Goal: Task Accomplishment & Management: Manage account settings

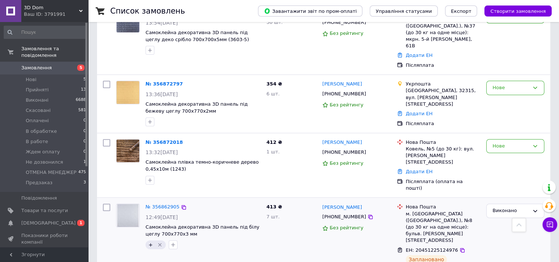
scroll to position [257, 0]
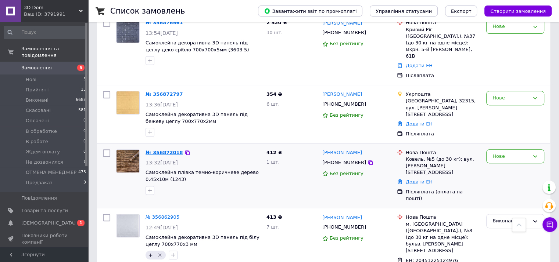
click at [163, 150] on link "№ 356872018" at bounding box center [163, 153] width 37 height 6
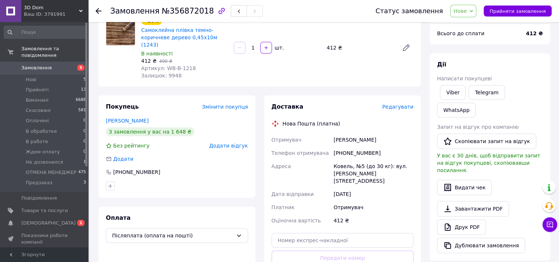
scroll to position [73, 0]
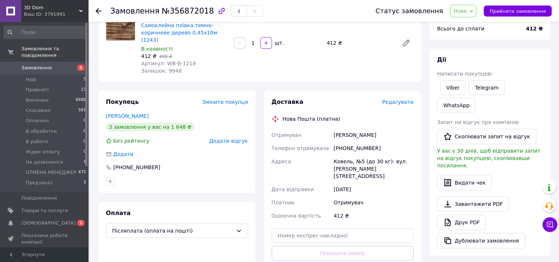
click at [357, 142] on div "[PHONE_NUMBER]" at bounding box center [373, 148] width 83 height 13
copy div "380681387916"
click at [311, 167] on div "Адреса" at bounding box center [301, 169] width 62 height 28
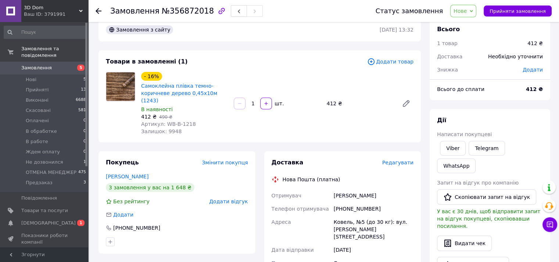
scroll to position [0, 0]
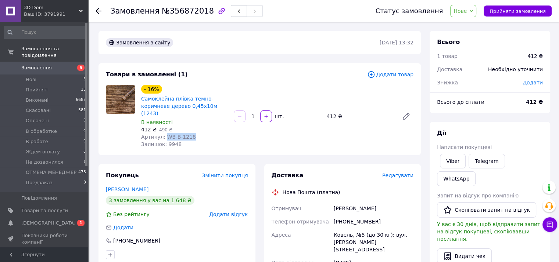
drag, startPoint x: 163, startPoint y: 131, endPoint x: 222, endPoint y: 130, distance: 58.8
click at [222, 133] on div "Артикул: WB-B-1218" at bounding box center [184, 136] width 87 height 7
drag, startPoint x: 222, startPoint y: 130, endPoint x: 188, endPoint y: 129, distance: 33.8
copy span "WB-B-1218"
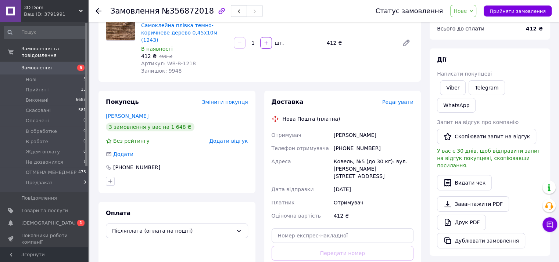
click at [398, 183] on div "[DATE]" at bounding box center [373, 189] width 83 height 13
click at [318, 228] on input "text" at bounding box center [342, 235] width 142 height 15
paste input "20451225166359"
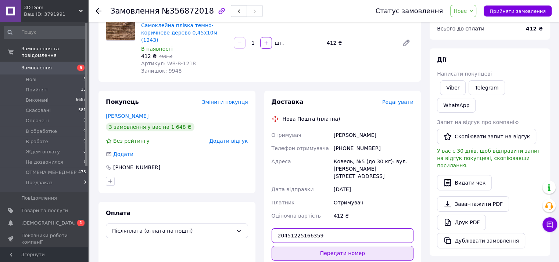
type input "20451225166359"
click at [328, 246] on button "Передати номер" at bounding box center [342, 253] width 142 height 15
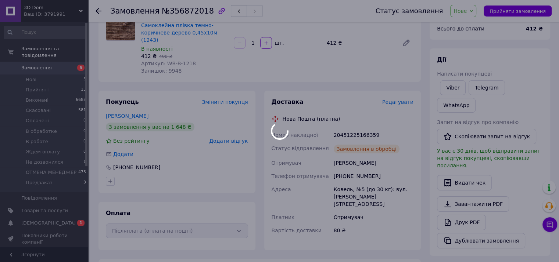
click at [98, 10] on div at bounding box center [279, 131] width 559 height 262
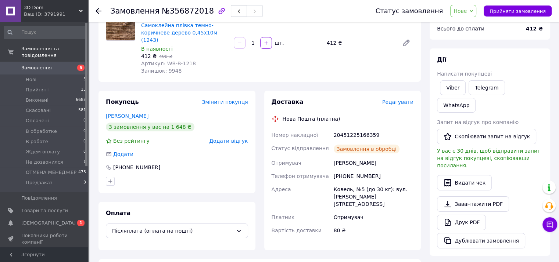
click at [99, 7] on div at bounding box center [98, 10] width 6 height 7
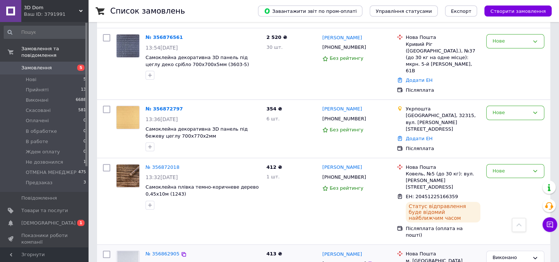
scroll to position [294, 0]
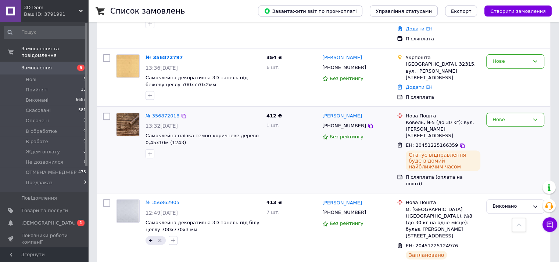
drag, startPoint x: 152, startPoint y: 124, endPoint x: 155, endPoint y: 131, distance: 7.7
click at [152, 151] on icon "button" at bounding box center [150, 154] width 6 height 6
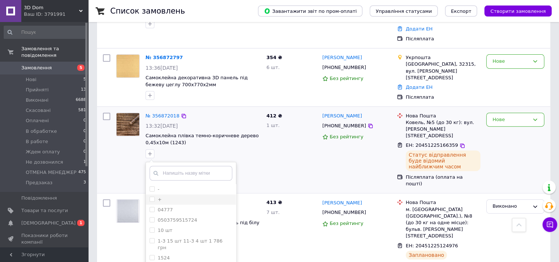
click at [154, 197] on input "+" at bounding box center [151, 199] width 5 height 5
checkbox input "true"
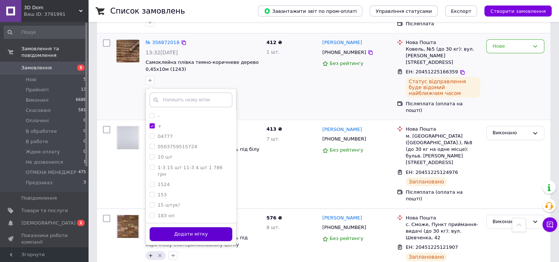
click at [219, 227] on button "Додати мітку" at bounding box center [190, 234] width 83 height 14
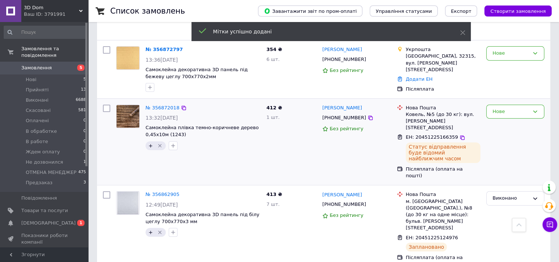
scroll to position [257, 0]
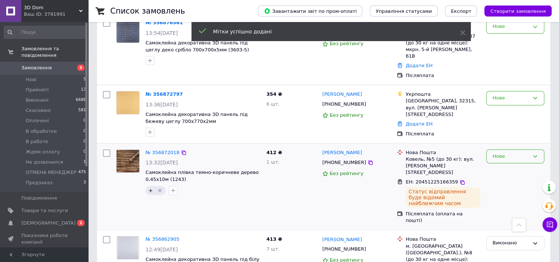
click at [505, 153] on div "Нове" at bounding box center [510, 157] width 37 height 8
click at [504, 178] on li "Виконано" at bounding box center [514, 185] width 57 height 14
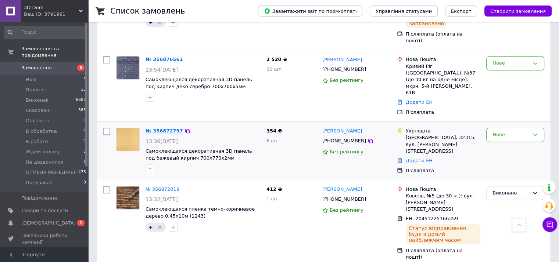
click at [168, 128] on link "№ 356872797" at bounding box center [163, 131] width 37 height 6
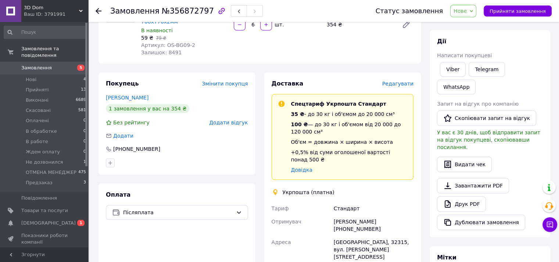
scroll to position [110, 0]
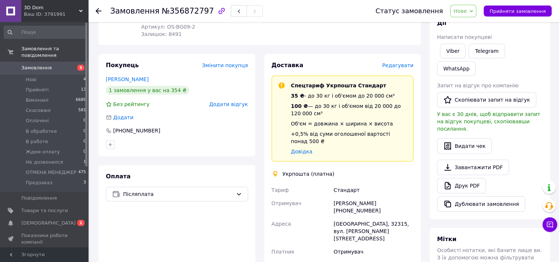
click at [400, 197] on div "Ганна Кучерява +380982605124" at bounding box center [373, 207] width 83 height 21
copy div "380982605124"
click at [358, 197] on div "Ганна Кучерява +380982605124" at bounding box center [373, 207] width 83 height 21
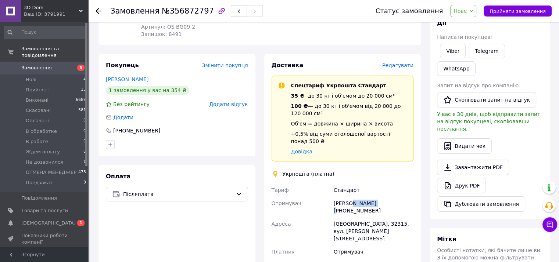
copy div "Кучерява"
click at [335, 197] on div "Ганна Кучерява +380982605124" at bounding box center [373, 207] width 83 height 21
copy div "Ганна"
click at [397, 217] on div "[GEOGRAPHIC_DATA], 32315, вул. [PERSON_NAME][STREET_ADDRESS]" at bounding box center [373, 231] width 83 height 28
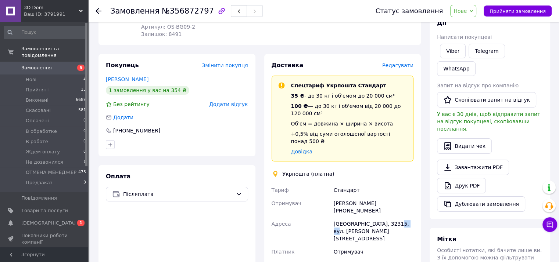
click at [397, 217] on div "[GEOGRAPHIC_DATA], 32315, вул. [PERSON_NAME][STREET_ADDRESS]" at bounding box center [373, 231] width 83 height 28
copy div "32315"
drag, startPoint x: 332, startPoint y: 203, endPoint x: 389, endPoint y: 205, distance: 56.6
click at [389, 217] on div "[GEOGRAPHIC_DATA], 32315, вул. [PERSON_NAME][STREET_ADDRESS]" at bounding box center [373, 231] width 83 height 28
copy div "Кам'янець-Подільський"
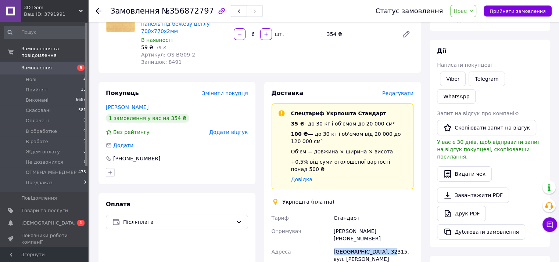
scroll to position [0, 0]
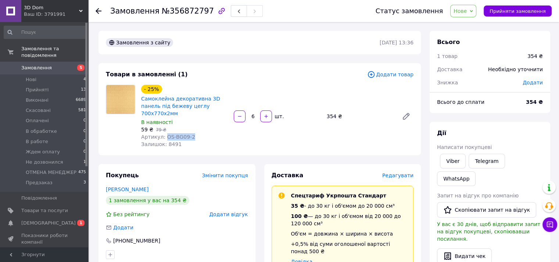
drag, startPoint x: 164, startPoint y: 127, endPoint x: 194, endPoint y: 129, distance: 29.8
click at [194, 133] on div "Артикул: OS-BG09-2" at bounding box center [184, 136] width 87 height 7
drag, startPoint x: 194, startPoint y: 129, endPoint x: 180, endPoint y: 128, distance: 14.0
copy span "OS-BG09-2"
click at [99, 11] on icon at bounding box center [98, 11] width 6 height 6
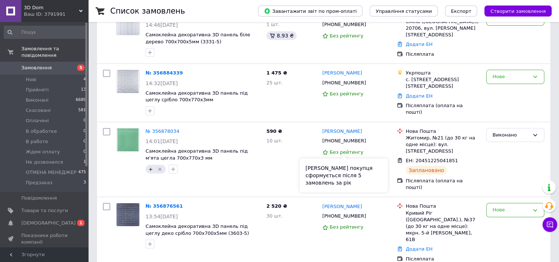
scroll to position [147, 0]
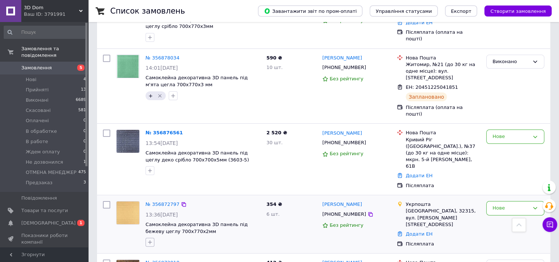
click at [152, 239] on icon "button" at bounding box center [150, 242] width 6 height 6
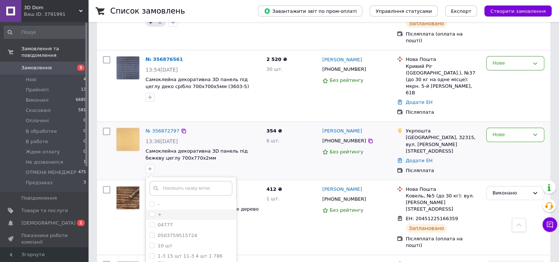
click at [151, 212] on input "+" at bounding box center [151, 214] width 5 height 5
checkbox input "true"
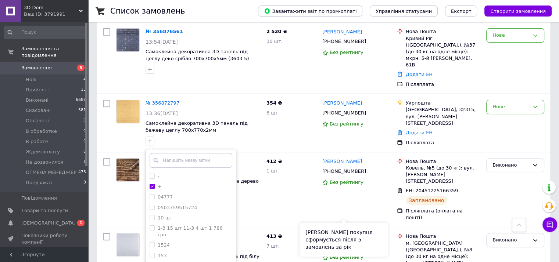
scroll to position [331, 0]
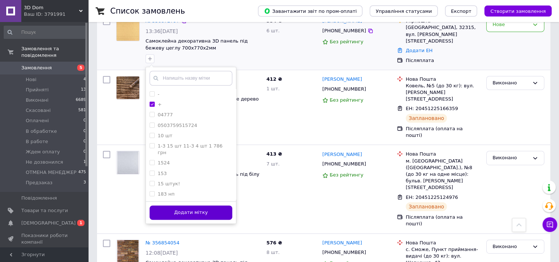
click at [219, 206] on button "Додати мітку" at bounding box center [190, 213] width 83 height 14
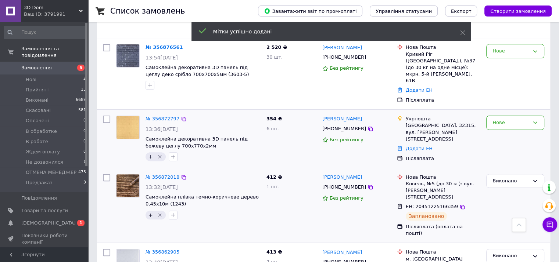
scroll to position [220, 0]
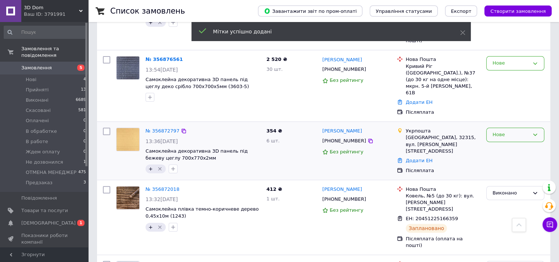
click at [499, 131] on div "Нове" at bounding box center [510, 135] width 37 height 8
click at [509, 144] on li "Прийнято" at bounding box center [514, 151] width 57 height 14
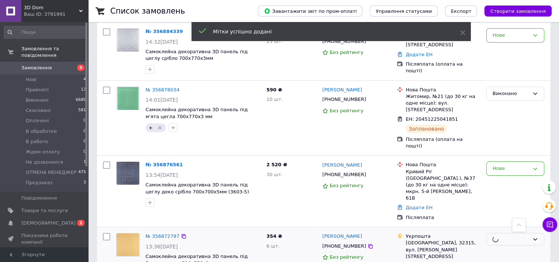
scroll to position [110, 0]
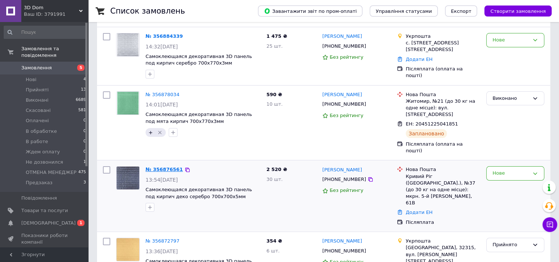
click at [156, 167] on link "№ 356876561" at bounding box center [163, 170] width 37 height 6
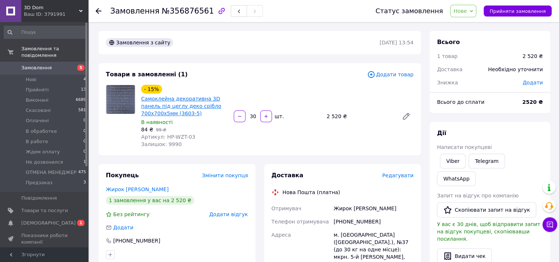
click at [185, 109] on link "Самоклейна декоративна 3D панель під цеглу деко срібло 700x700x5мм (3603-5)" at bounding box center [181, 106] width 80 height 21
drag, startPoint x: 100, startPoint y: 10, endPoint x: 104, endPoint y: 18, distance: 8.5
click at [100, 10] on icon at bounding box center [98, 11] width 6 height 6
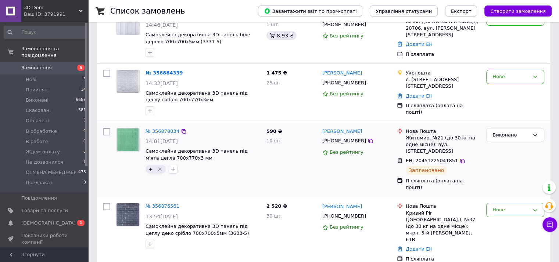
scroll to position [37, 0]
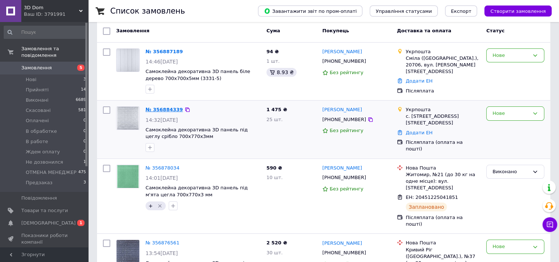
click at [168, 109] on link "№ 356884339" at bounding box center [163, 110] width 37 height 6
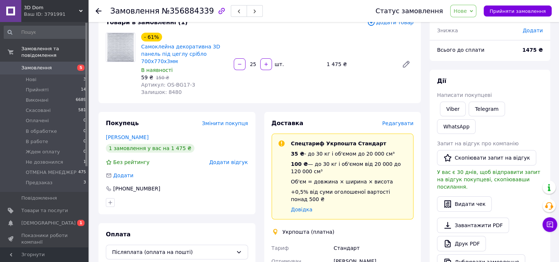
scroll to position [147, 0]
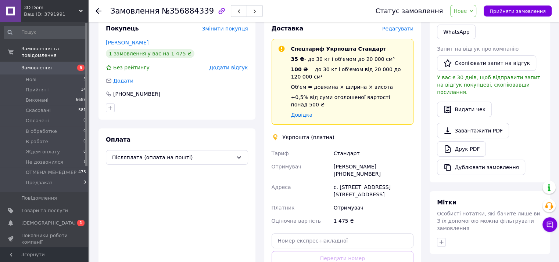
click at [369, 160] on div "Ольга Монастирська +380689660328" at bounding box center [373, 170] width 83 height 21
drag, startPoint x: 369, startPoint y: 159, endPoint x: 360, endPoint y: 157, distance: 9.0
click at [360, 160] on div "Ольга Монастирська +380689660328" at bounding box center [373, 170] width 83 height 21
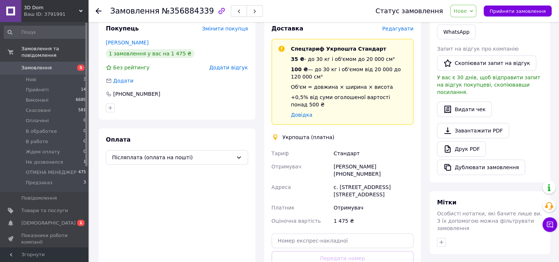
copy div "380689660328"
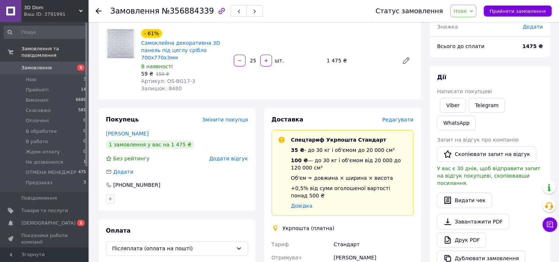
scroll to position [73, 0]
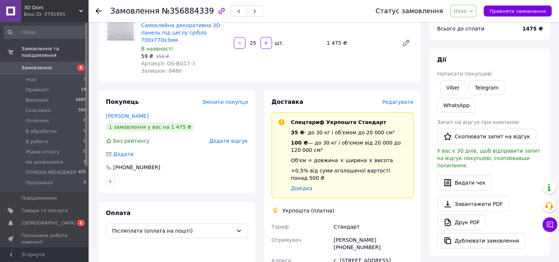
click at [369, 234] on div "Ольга Монастирська +380689660328" at bounding box center [373, 244] width 83 height 21
copy div "Монастирська"
click at [340, 234] on div "Ольга Монастирська +380689660328" at bounding box center [373, 244] width 83 height 21
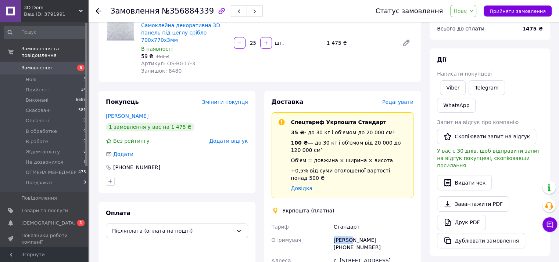
drag, startPoint x: 340, startPoint y: 227, endPoint x: 339, endPoint y: 223, distance: 3.7
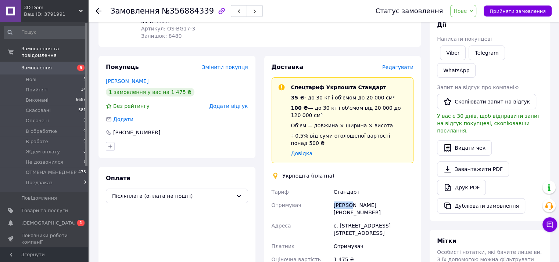
scroll to position [147, 0]
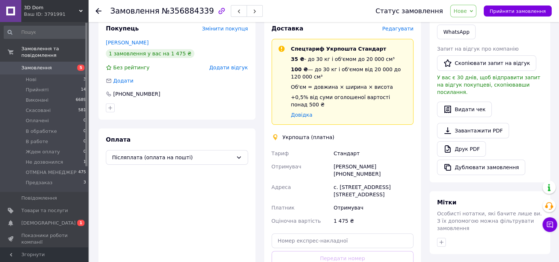
click at [389, 181] on div "с. [STREET_ADDRESS] [STREET_ADDRESS]" at bounding box center [373, 191] width 83 height 21
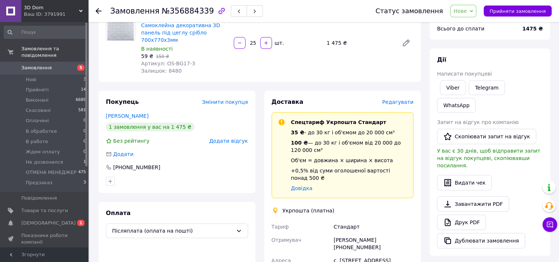
scroll to position [110, 0]
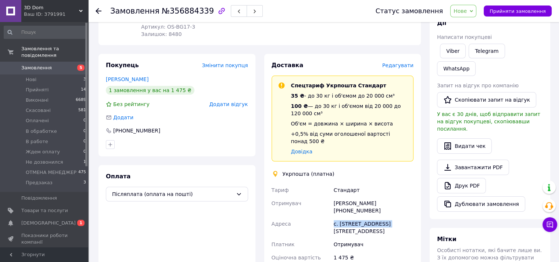
drag, startPoint x: 333, startPoint y: 211, endPoint x: 384, endPoint y: 209, distance: 51.4
click at [384, 217] on div "с. [STREET_ADDRESS] [STREET_ADDRESS]" at bounding box center [373, 227] width 83 height 21
drag, startPoint x: 384, startPoint y: 209, endPoint x: 379, endPoint y: 209, distance: 5.2
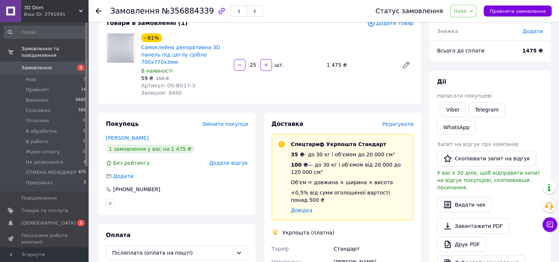
scroll to position [0, 0]
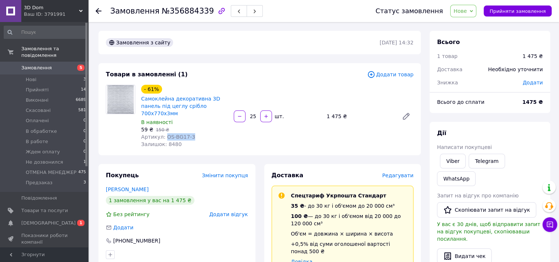
drag, startPoint x: 163, startPoint y: 130, endPoint x: 190, endPoint y: 130, distance: 27.2
click at [190, 133] on div "Артикул: OS-BG17-3" at bounding box center [184, 136] width 87 height 7
drag, startPoint x: 190, startPoint y: 130, endPoint x: 178, endPoint y: 131, distance: 12.1
click at [100, 9] on icon at bounding box center [98, 11] width 6 height 6
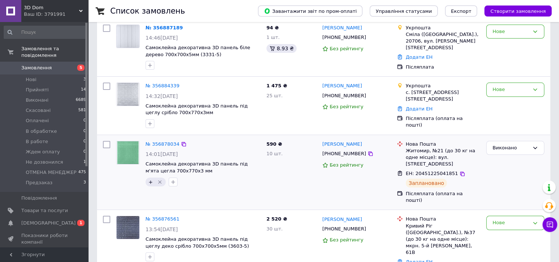
scroll to position [73, 0]
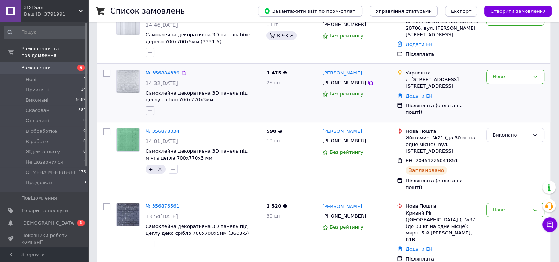
click at [151, 111] on icon "button" at bounding box center [150, 111] width 6 height 6
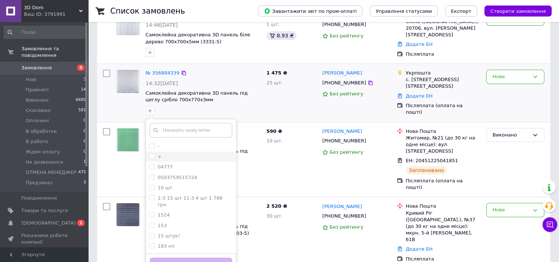
click at [153, 156] on input "+" at bounding box center [151, 156] width 5 height 5
checkbox input "true"
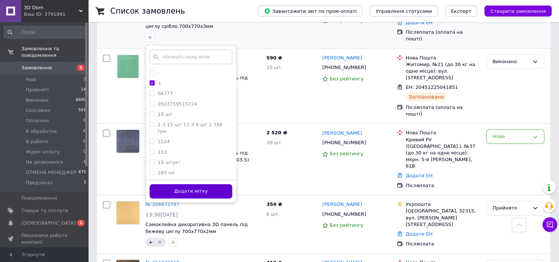
click at [196, 190] on button "Додати мітку" at bounding box center [190, 191] width 83 height 14
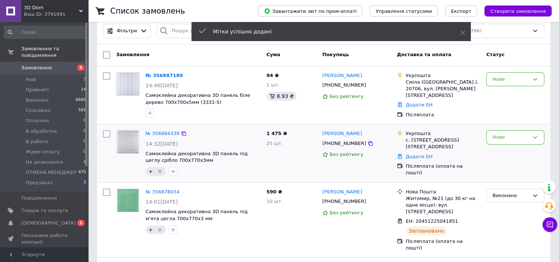
scroll to position [0, 0]
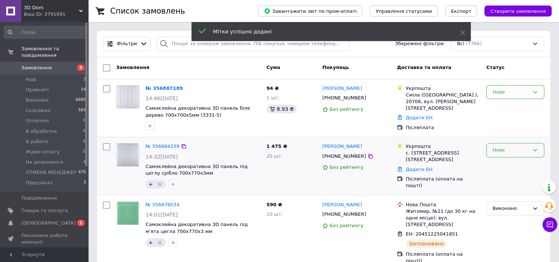
click at [494, 149] on div "Нове" at bounding box center [510, 151] width 37 height 8
click at [502, 163] on li "Прийнято" at bounding box center [514, 166] width 57 height 14
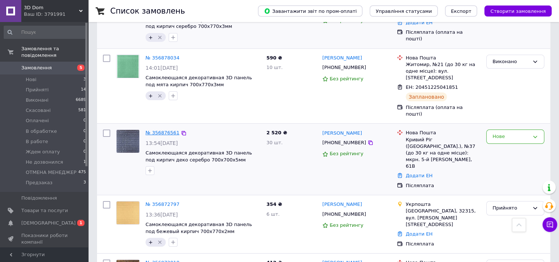
click at [163, 130] on link "№ 356876561" at bounding box center [162, 133] width 34 height 6
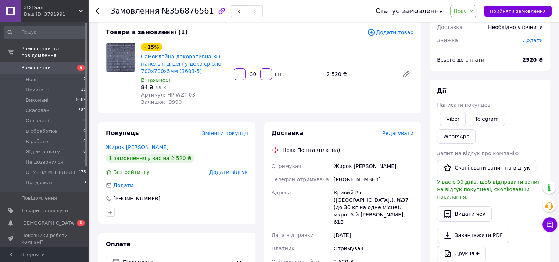
scroll to position [76, 0]
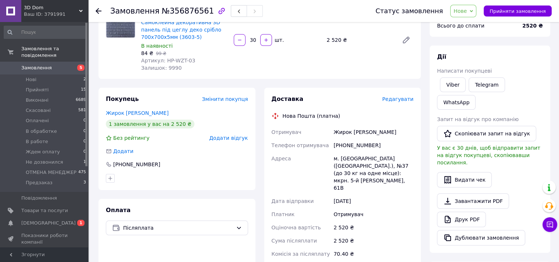
click at [358, 143] on div "[PHONE_NUMBER]" at bounding box center [373, 145] width 83 height 13
click at [516, 172] on div "Видати чек" at bounding box center [490, 179] width 106 height 15
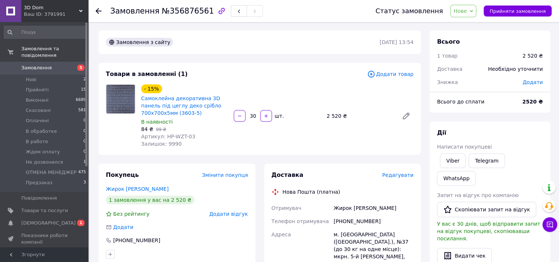
scroll to position [0, 0]
click at [95, 9] on icon at bounding box center [98, 11] width 6 height 6
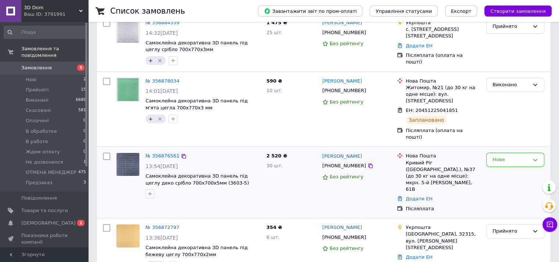
scroll to position [147, 0]
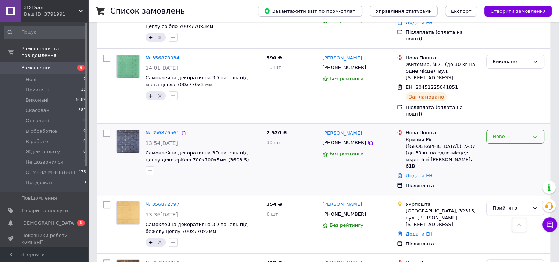
click at [508, 133] on div "Нове" at bounding box center [510, 137] width 37 height 8
click at [502, 176] on li "В работе" at bounding box center [514, 183] width 57 height 14
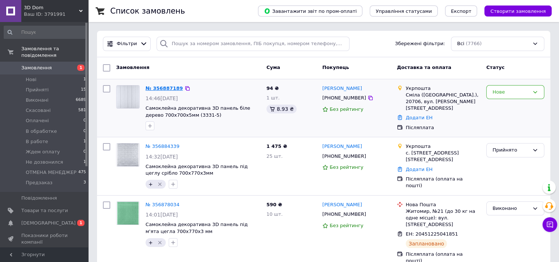
click at [170, 89] on link "№ 356887189" at bounding box center [163, 89] width 37 height 6
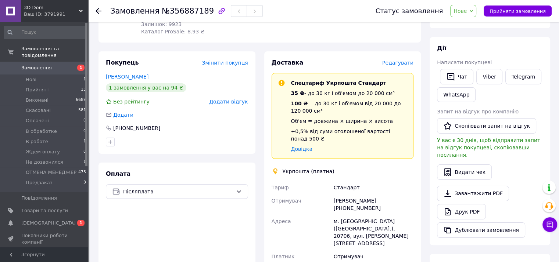
scroll to position [110, 0]
click at [360, 194] on div "Олена Нікіфорова +380930958903" at bounding box center [373, 204] width 83 height 21
copy div "380930958903"
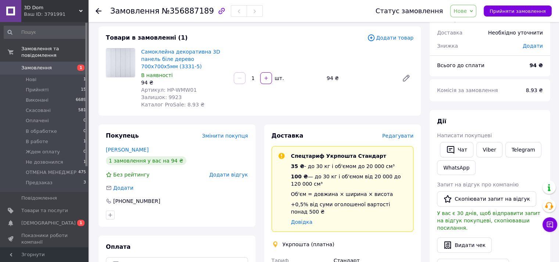
scroll to position [0, 0]
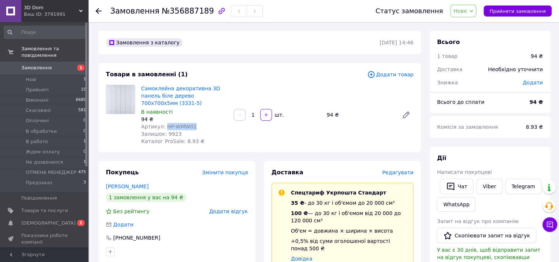
drag, startPoint x: 163, startPoint y: 119, endPoint x: 202, endPoint y: 119, distance: 38.9
click at [202, 123] on div "Артикул: HP-WMW01" at bounding box center [184, 126] width 87 height 7
drag, startPoint x: 202, startPoint y: 119, endPoint x: 188, endPoint y: 119, distance: 14.3
copy span "HP-WMW01"
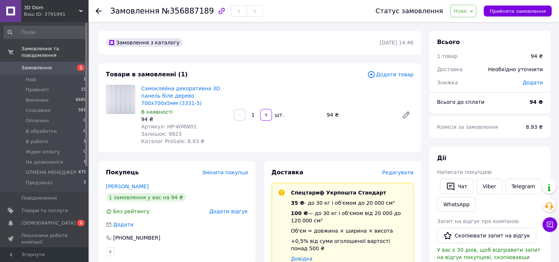
click at [98, 10] on icon at bounding box center [98, 11] width 6 height 6
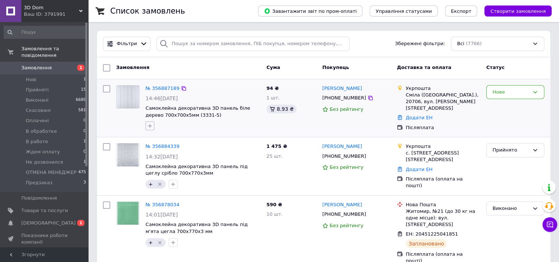
click at [149, 125] on icon "button" at bounding box center [150, 126] width 6 height 6
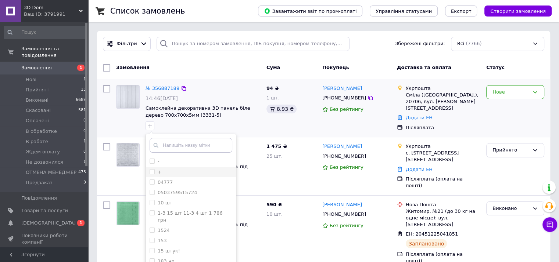
drag, startPoint x: 152, startPoint y: 169, endPoint x: 190, endPoint y: 169, distance: 37.1
click at [154, 169] on input "+" at bounding box center [151, 171] width 5 height 5
checkbox input "true"
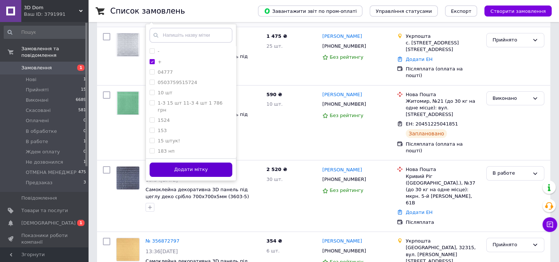
click at [216, 170] on button "Додати мітку" at bounding box center [190, 170] width 83 height 14
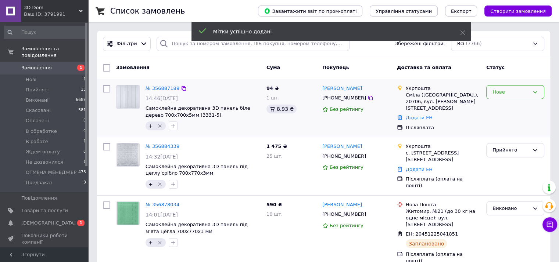
click at [510, 89] on div "Нове" at bounding box center [510, 93] width 37 height 8
click at [512, 107] on li "Прийнято" at bounding box center [514, 108] width 57 height 14
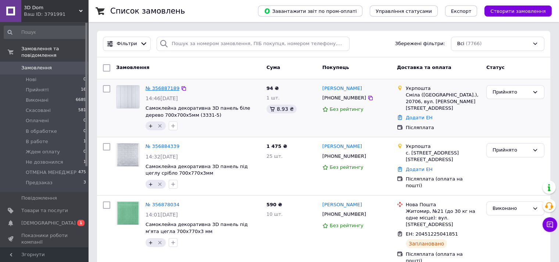
click at [169, 88] on link "№ 356887189" at bounding box center [162, 89] width 34 height 6
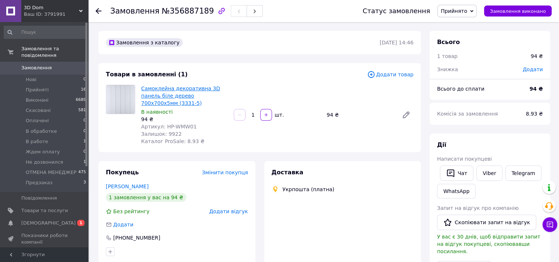
click at [189, 94] on link "Самоклейна декоративна 3D панель біле дерево 700x700x5мм (3331-5)" at bounding box center [180, 96] width 79 height 21
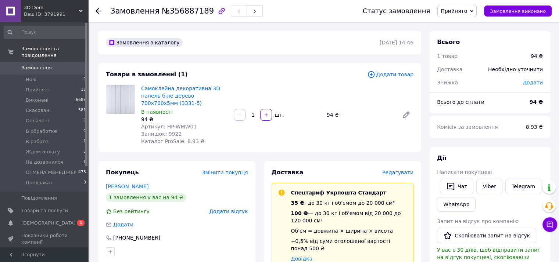
click at [97, 12] on icon at bounding box center [98, 11] width 6 height 6
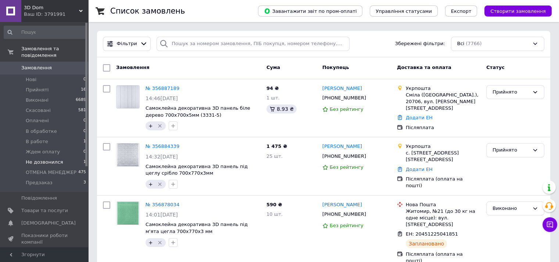
click at [50, 159] on span "Не дозвонился" at bounding box center [44, 162] width 37 height 7
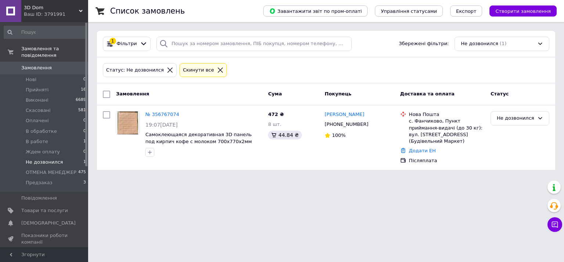
click at [165, 69] on div at bounding box center [170, 70] width 10 height 7
drag, startPoint x: 364, startPoint y: 125, endPoint x: 365, endPoint y: 138, distance: 13.6
click at [370, 125] on icon at bounding box center [373, 125] width 6 height 6
drag, startPoint x: 498, startPoint y: 217, endPoint x: 471, endPoint y: 193, distance: 35.9
click at [498, 179] on html "3D Dom Ваш ID: 3791991 Сайт 3D Dom Кабінет покупця Перевірити стан системи Стор…" at bounding box center [282, 89] width 564 height 179
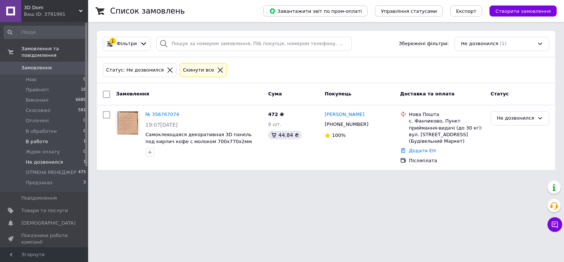
click at [68, 137] on li "В работе 1" at bounding box center [45, 142] width 90 height 10
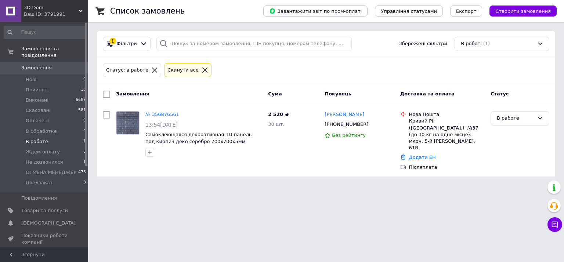
click at [151, 68] on icon at bounding box center [154, 70] width 7 height 7
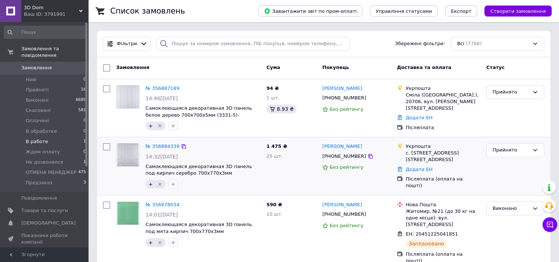
click at [501, 167] on div "Прийнято" at bounding box center [515, 166] width 64 height 52
click at [48, 137] on li "В работе 1" at bounding box center [45, 142] width 90 height 10
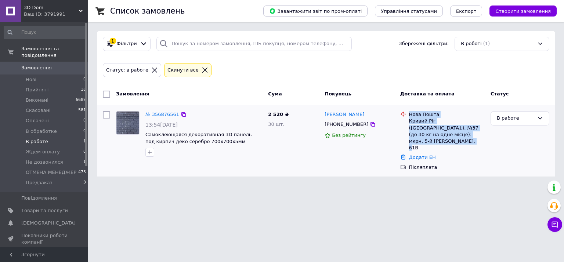
drag, startPoint x: 485, startPoint y: 134, endPoint x: 407, endPoint y: 113, distance: 80.5
click at [408, 113] on div "Нова Пошта Кривий Ріг (Дніпропетровська обл.), №37 (до 30 кг на одне місце): мк…" at bounding box center [447, 131] width 79 height 40
drag, startPoint x: 407, startPoint y: 113, endPoint x: 419, endPoint y: 119, distance: 12.8
copy div "Нова Пошта Кривий Ріг (Дніпропетровська обл.), №37 (до 30 кг на одне місце): мк…"
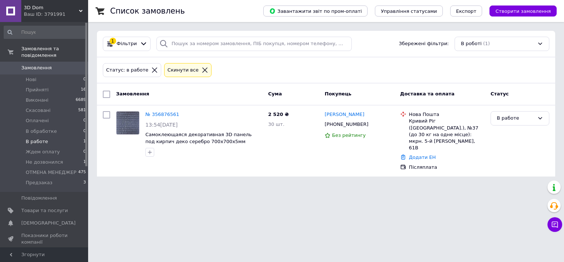
click at [202, 72] on icon at bounding box center [205, 70] width 7 height 7
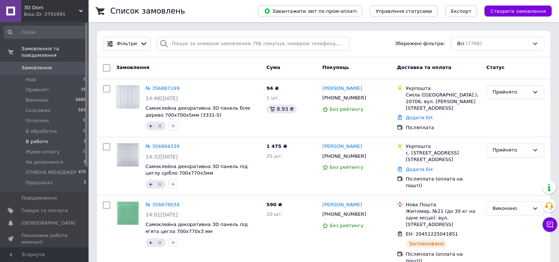
click at [51, 137] on li "В работе 1" at bounding box center [45, 142] width 90 height 10
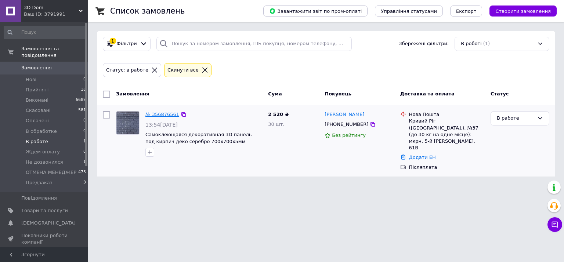
click at [163, 114] on link "№ 356876561" at bounding box center [162, 115] width 34 height 6
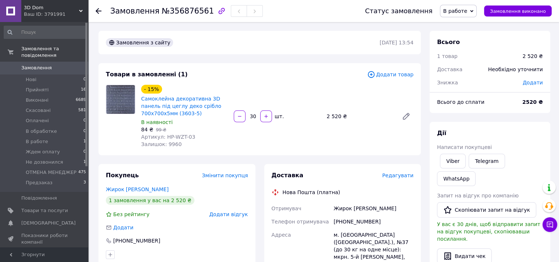
click at [335, 152] on div "Товари в замовленні (1) Додати товар - 15% Самоклейна декоративна 3D панель під…" at bounding box center [259, 109] width 322 height 92
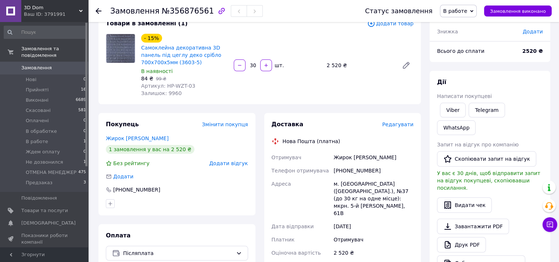
scroll to position [73, 0]
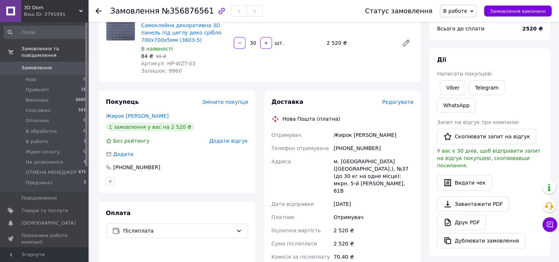
click at [366, 149] on div "[PHONE_NUMBER]" at bounding box center [373, 148] width 83 height 13
copy div "380980373801"
click at [338, 136] on div "Жирок [PERSON_NAME]" at bounding box center [373, 135] width 83 height 13
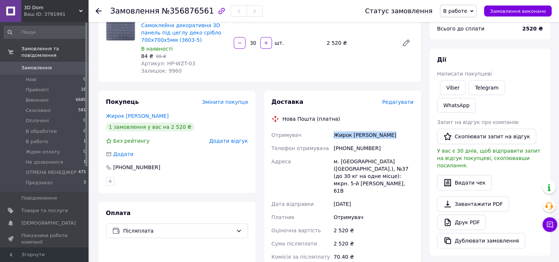
click at [338, 136] on div "Жирок [PERSON_NAME]" at bounding box center [373, 135] width 83 height 13
copy div "Жирок [PERSON_NAME]"
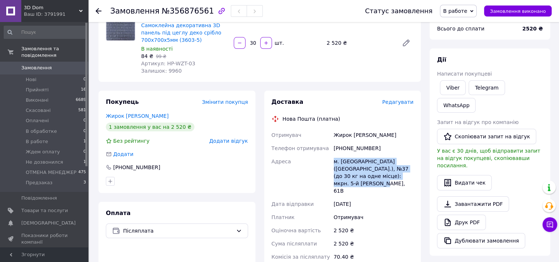
drag, startPoint x: 410, startPoint y: 177, endPoint x: 333, endPoint y: 161, distance: 78.2
click at [333, 161] on div "м. [GEOGRAPHIC_DATA] ([GEOGRAPHIC_DATA].), №37 (до 30 кг на одне місце): мкрн. …" at bounding box center [373, 176] width 83 height 43
drag, startPoint x: 333, startPoint y: 161, endPoint x: 339, endPoint y: 163, distance: 6.4
copy div "м. [GEOGRAPHIC_DATA] ([GEOGRAPHIC_DATA].), №37 (до 30 кг на одне місце): мкрн. …"
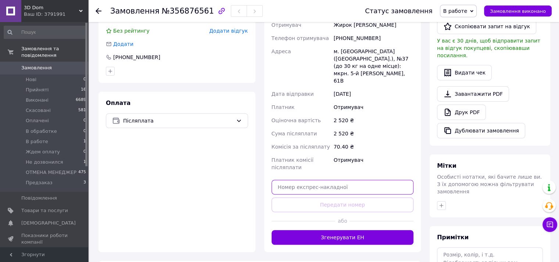
click at [297, 180] on input "text" at bounding box center [342, 187] width 142 height 15
type input "м"
paste input "20451225331055"
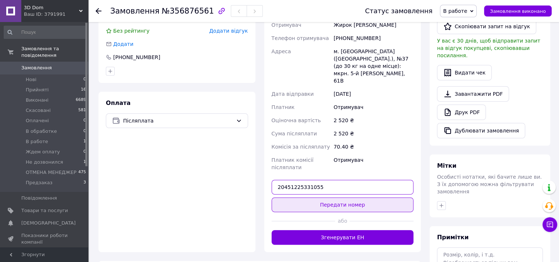
type input "20451225331055"
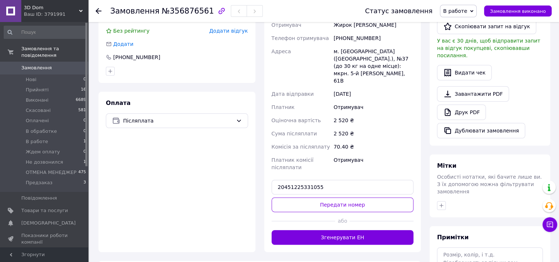
drag, startPoint x: 300, startPoint y: 193, endPoint x: 284, endPoint y: 34, distance: 159.5
click at [300, 198] on button "Передати номер" at bounding box center [342, 205] width 142 height 15
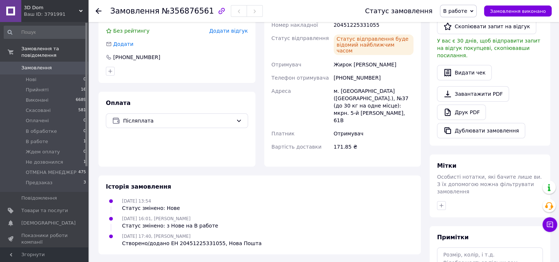
click at [95, 10] on icon at bounding box center [98, 11] width 6 height 6
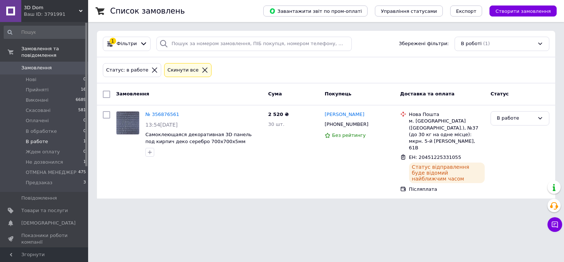
click at [363, 181] on div "Список замовлень Завантажити звіт по пром-оплаті Управління статусами Експорт С…" at bounding box center [326, 104] width 476 height 208
click at [150, 149] on icon "button" at bounding box center [150, 152] width 6 height 6
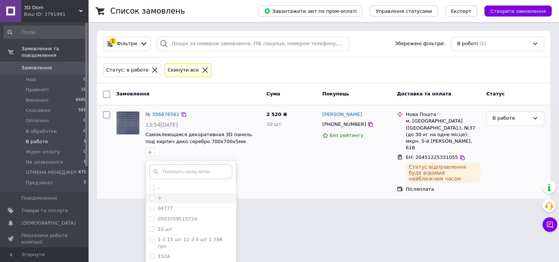
click at [153, 197] on input "+" at bounding box center [151, 197] width 5 height 5
checkbox input "true"
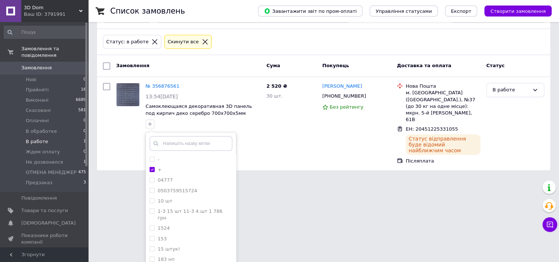
scroll to position [54, 0]
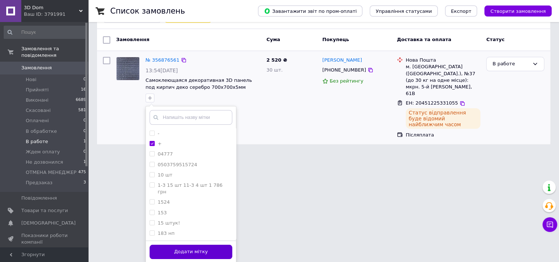
click at [223, 247] on button "Додати мітку" at bounding box center [190, 252] width 83 height 14
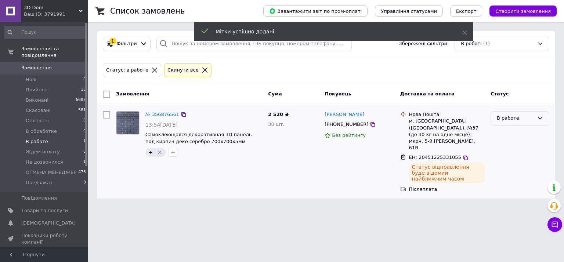
drag, startPoint x: 507, startPoint y: 116, endPoint x: 508, endPoint y: 122, distance: 5.3
click at [508, 118] on div "В работе" at bounding box center [515, 119] width 37 height 8
drag, startPoint x: 511, startPoint y: 146, endPoint x: 564, endPoint y: 150, distance: 52.7
click at [512, 147] on li "Виконано" at bounding box center [520, 147] width 58 height 14
click at [151, 73] on icon at bounding box center [154, 70] width 7 height 7
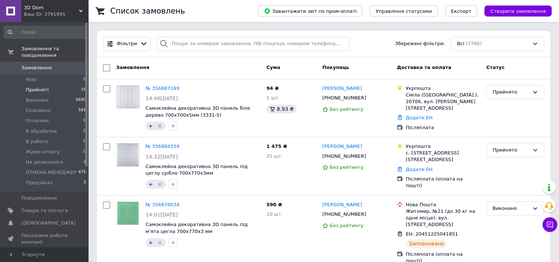
click at [42, 87] on span "Прийняті" at bounding box center [37, 90] width 23 height 7
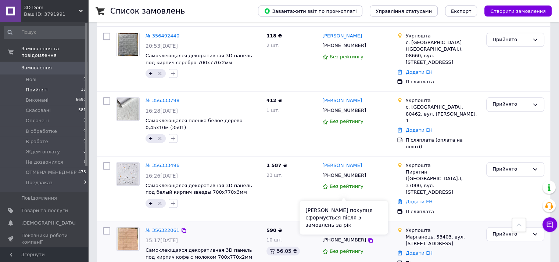
scroll to position [787, 0]
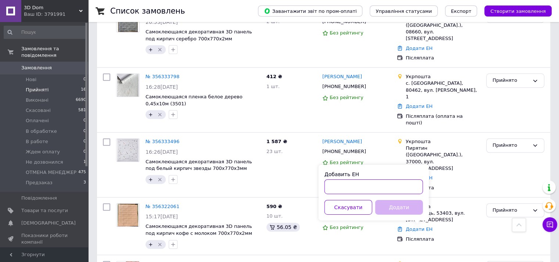
click at [360, 187] on input "Добавить ЕН" at bounding box center [373, 187] width 98 height 15
paste input "0505350739330"
type input "0505350739330"
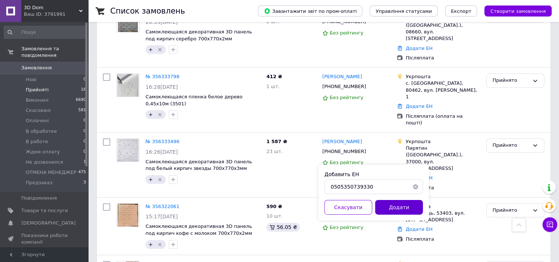
click at [397, 205] on button "Додати" at bounding box center [399, 207] width 48 height 15
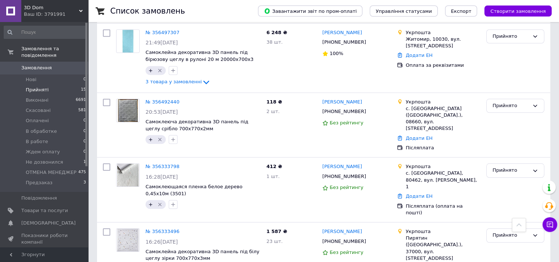
scroll to position [729, 0]
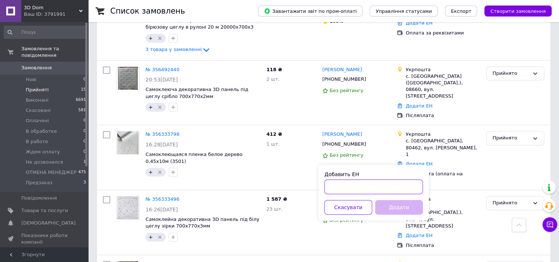
click at [368, 184] on input "Добавить ЕН" at bounding box center [373, 187] width 98 height 15
paste input "0505350987864"
type input "0505350987864"
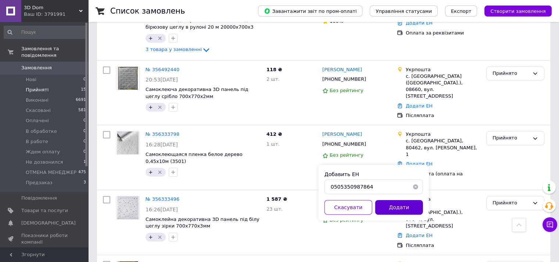
click at [401, 205] on button "Додати" at bounding box center [399, 207] width 48 height 15
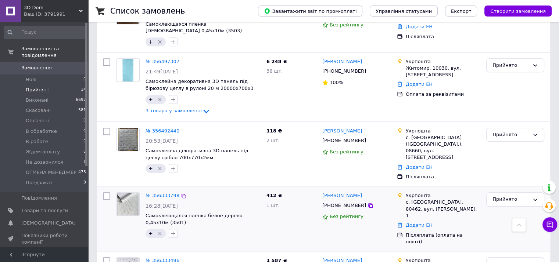
scroll to position [672, 0]
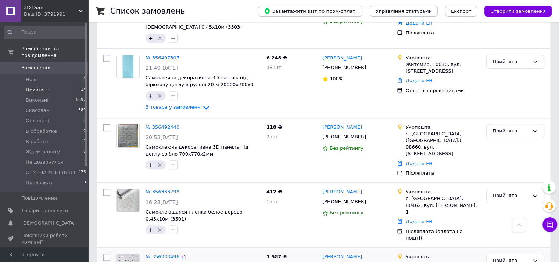
click at [367, 262] on icon at bounding box center [370, 267] width 6 height 6
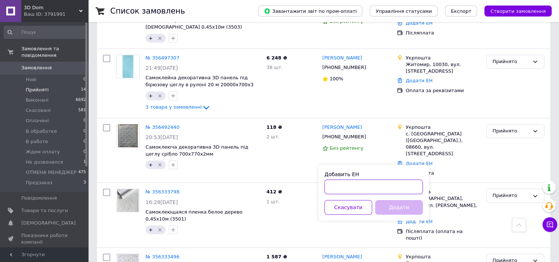
click at [365, 188] on input "Добавить ЕН" at bounding box center [373, 187] width 98 height 15
paste input "0505351022528"
type input "0505351022528"
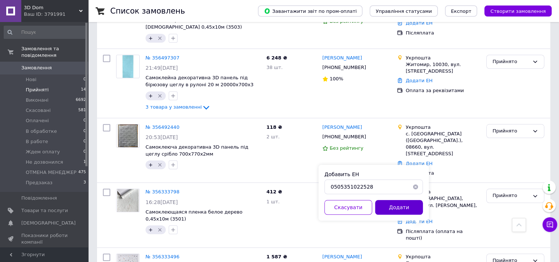
click at [398, 206] on button "Додати" at bounding box center [399, 207] width 48 height 15
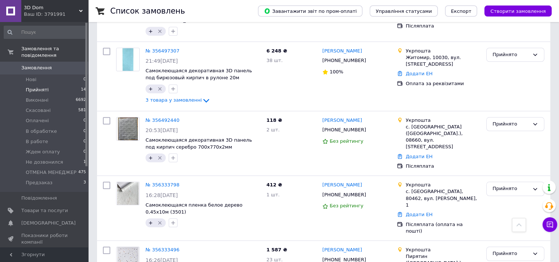
scroll to position [682, 0]
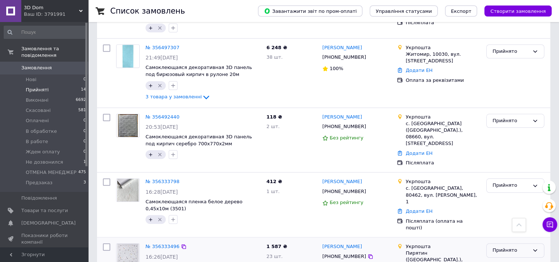
click at [501, 247] on div "Прийнято" at bounding box center [510, 251] width 37 height 8
click at [497, 259] on li "Виконано" at bounding box center [514, 266] width 57 height 14
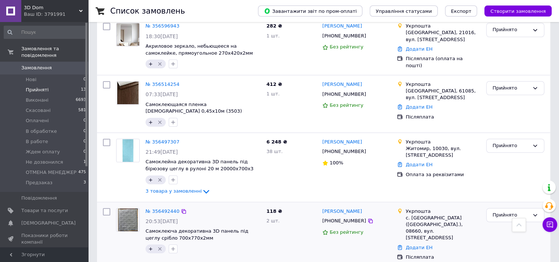
scroll to position [614, 0]
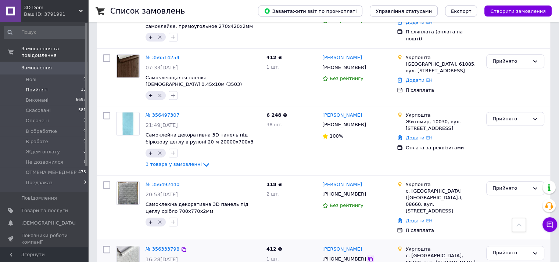
click at [368, 257] on icon at bounding box center [370, 259] width 4 height 4
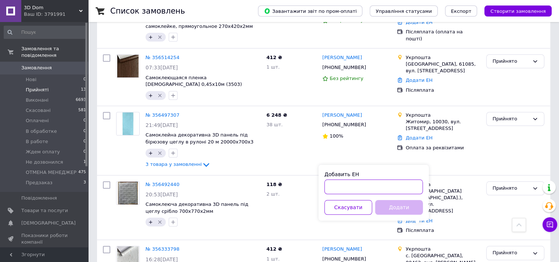
click at [356, 185] on input "Добавить ЕН" at bounding box center [373, 187] width 98 height 15
paste input "0505351031870"
type input "0505351031870"
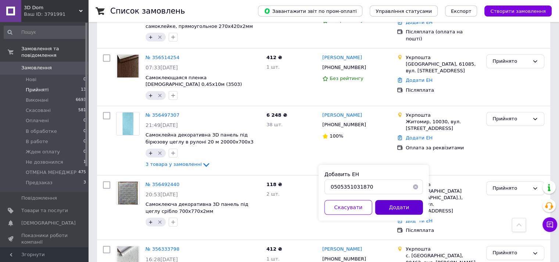
click at [391, 206] on button "Додати" at bounding box center [399, 207] width 48 height 15
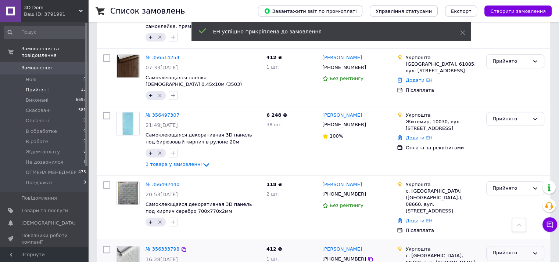
click at [498, 249] on div "Прийнято" at bounding box center [510, 253] width 37 height 8
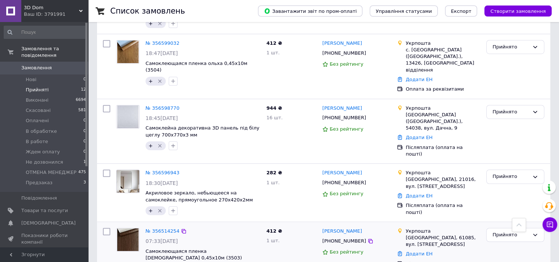
scroll to position [557, 0]
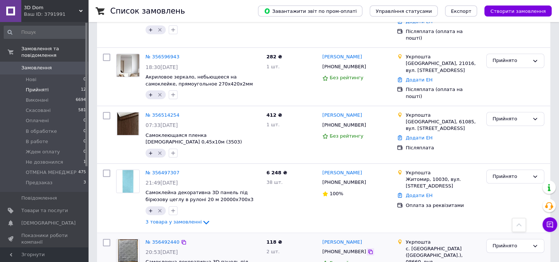
click at [367, 249] on icon at bounding box center [370, 252] width 6 height 6
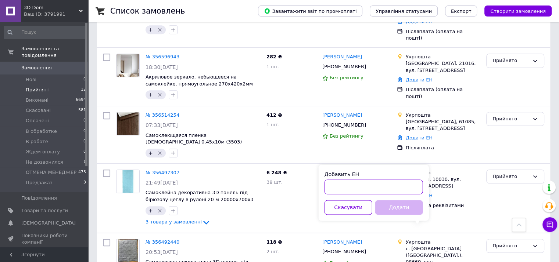
click at [363, 189] on input "Добавить ЕН" at bounding box center [373, 187] width 98 height 15
paste input "0505351520137"
type input "0505351520137"
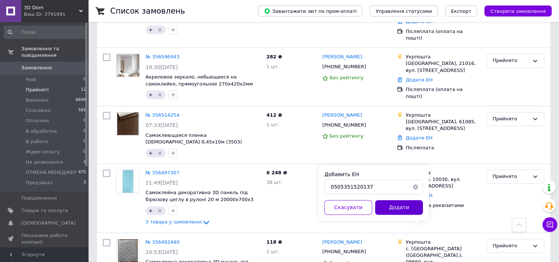
click at [385, 206] on button "Додати" at bounding box center [399, 207] width 48 height 15
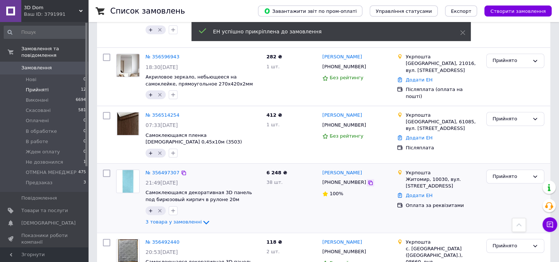
click at [367, 180] on icon at bounding box center [370, 183] width 6 height 6
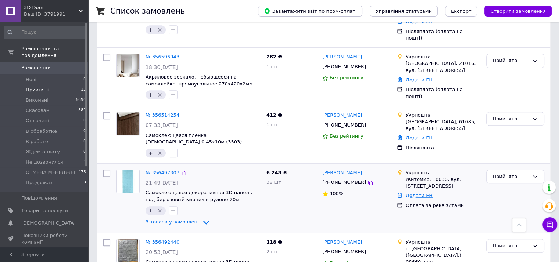
click at [423, 193] on link "Додати ЕН" at bounding box center [418, 196] width 27 height 6
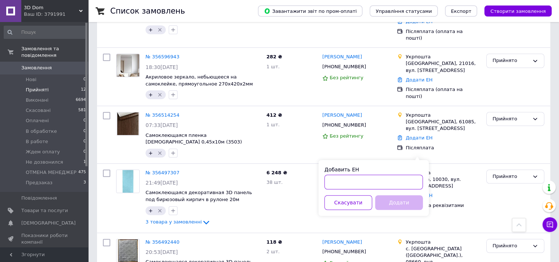
click at [373, 185] on input "Добавить ЕН" at bounding box center [373, 182] width 98 height 15
paste input "0505351548031"
type input "0505351548031"
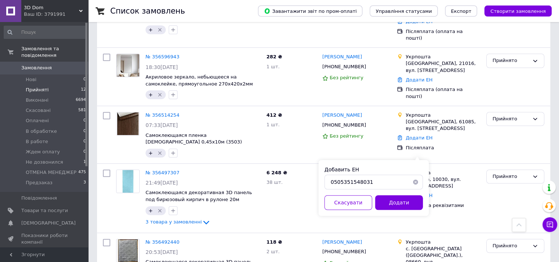
drag, startPoint x: 385, startPoint y: 200, endPoint x: 399, endPoint y: 201, distance: 14.4
click at [385, 200] on button "Додати" at bounding box center [399, 202] width 48 height 15
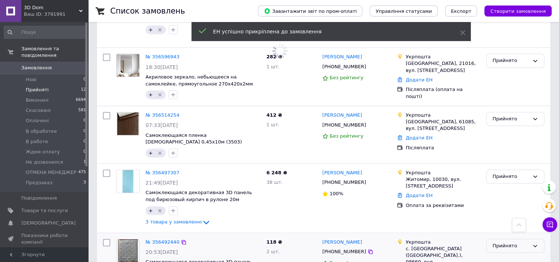
click at [494, 242] on div "Прийнято" at bounding box center [510, 246] width 37 height 8
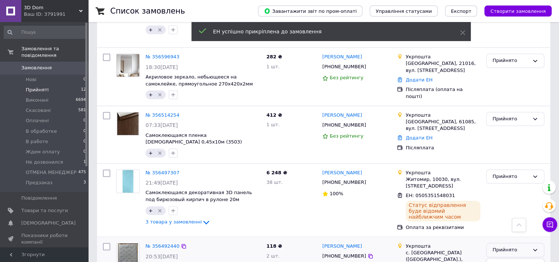
click at [495, 259] on li "Виконано" at bounding box center [514, 266] width 57 height 14
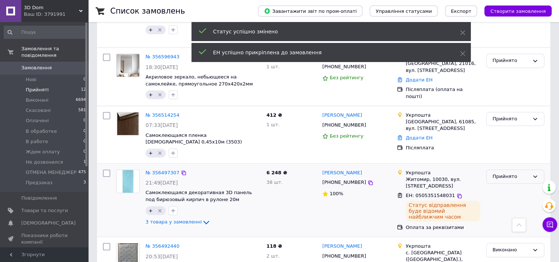
click at [498, 170] on div "Прийнято" at bounding box center [515, 177] width 58 height 14
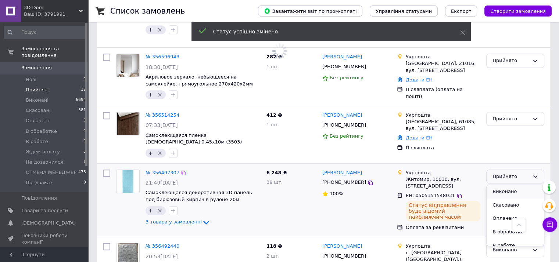
click at [496, 185] on li "Виконано" at bounding box center [514, 192] width 57 height 14
click at [367, 122] on icon at bounding box center [370, 125] width 6 height 6
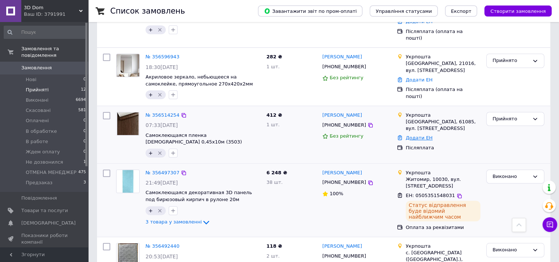
click at [420, 135] on link "Додати ЕН" at bounding box center [418, 138] width 27 height 6
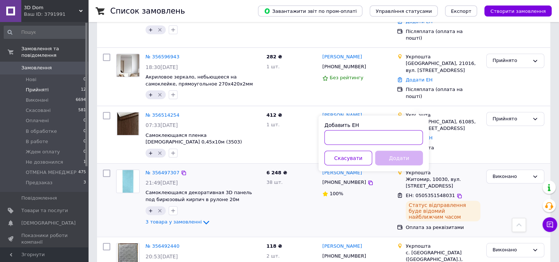
click at [376, 133] on input "Добавить ЕН" at bounding box center [373, 137] width 98 height 15
paste input "0505351525597"
type input "0505351525597"
click at [391, 156] on button "Додати" at bounding box center [399, 158] width 48 height 15
click at [504, 115] on div "Прийнято" at bounding box center [510, 119] width 37 height 8
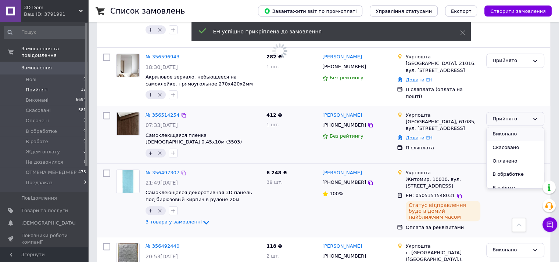
click at [501, 127] on li "Виконано" at bounding box center [514, 134] width 57 height 14
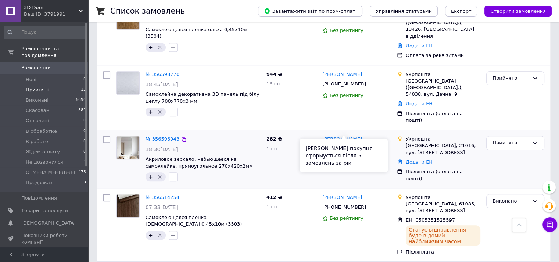
scroll to position [430, 0]
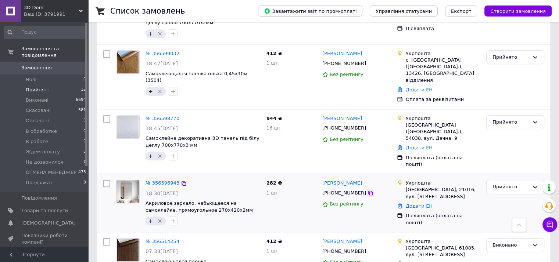
click at [368, 191] on icon at bounding box center [370, 193] width 4 height 4
click at [419, 203] on link "Додати ЕН" at bounding box center [418, 206] width 27 height 6
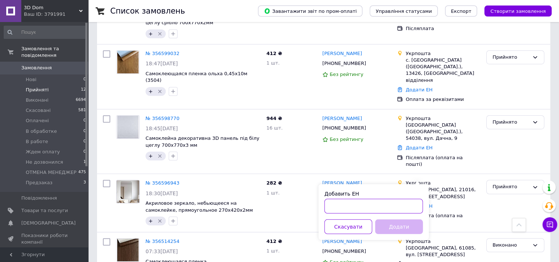
drag, startPoint x: 419, startPoint y: 177, endPoint x: 371, endPoint y: 208, distance: 56.8
click at [371, 208] on input "Добавить ЕН" at bounding box center [373, 206] width 98 height 15
paste input "0505352227654"
type input "0505352227654"
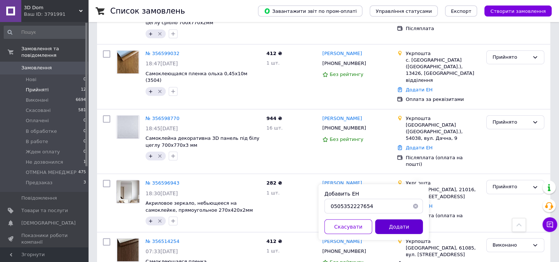
click at [401, 232] on button "Додати" at bounding box center [399, 227] width 48 height 15
click at [503, 183] on div "Прийнято" at bounding box center [510, 187] width 37 height 8
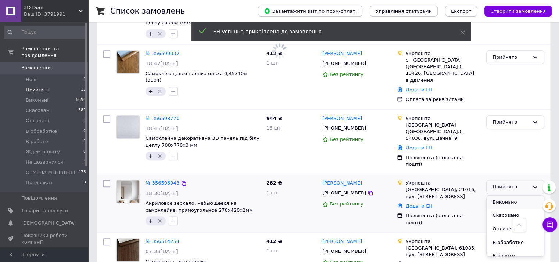
scroll to position [395, 0]
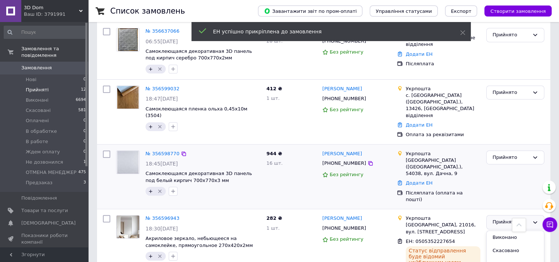
click at [489, 162] on div "Прийнято" at bounding box center [515, 177] width 64 height 59
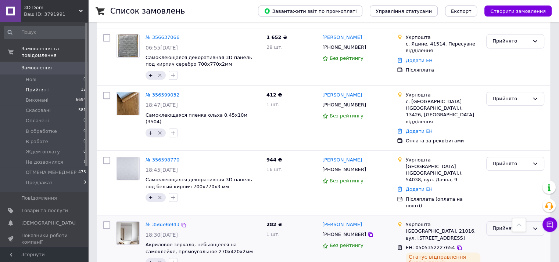
click at [493, 225] on div "Прийнято" at bounding box center [510, 229] width 37 height 8
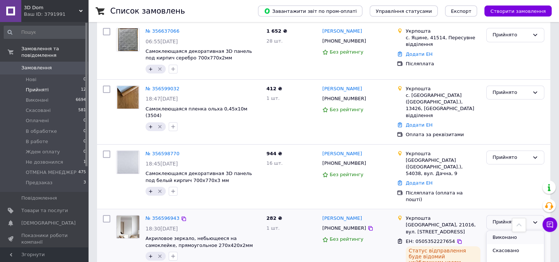
click at [496, 231] on li "Виконано" at bounding box center [514, 238] width 57 height 14
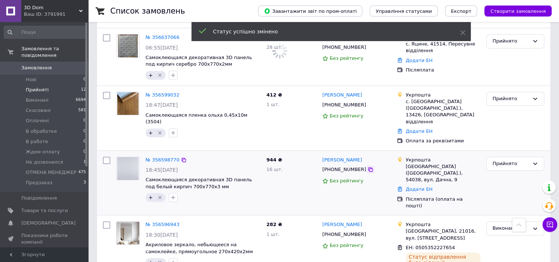
click at [367, 167] on icon at bounding box center [370, 170] width 6 height 6
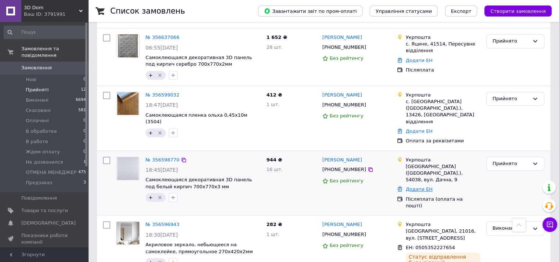
click at [415, 187] on link "Додати ЕН" at bounding box center [418, 190] width 27 height 6
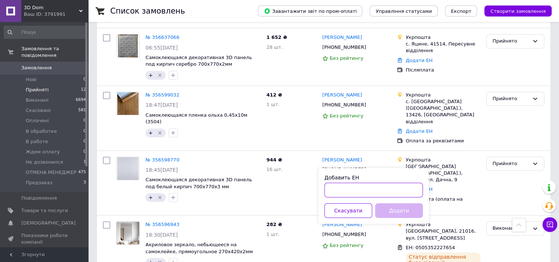
click at [379, 192] on input "Добавить ЕН" at bounding box center [373, 190] width 98 height 15
paste input "0505352230477"
type input "0505352230477"
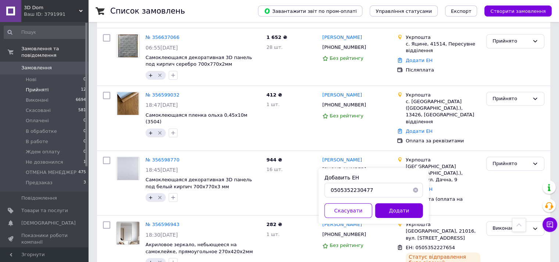
click at [393, 209] on button "Додати" at bounding box center [399, 210] width 48 height 15
click at [503, 160] on div "Прийнято" at bounding box center [510, 164] width 37 height 8
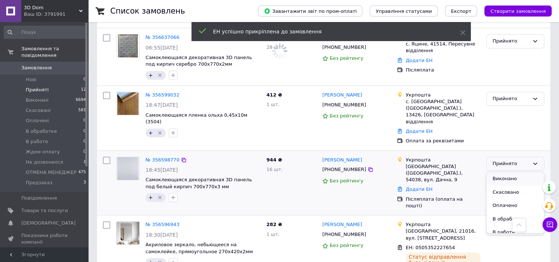
click at [501, 172] on li "Виконано" at bounding box center [514, 179] width 57 height 14
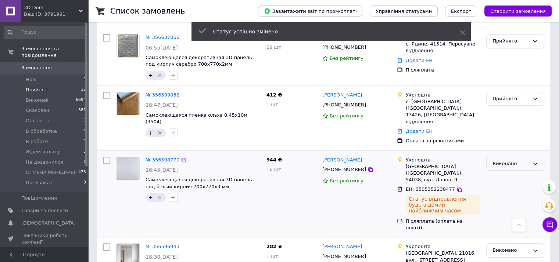
click at [496, 157] on div "Виконано" at bounding box center [515, 164] width 58 height 14
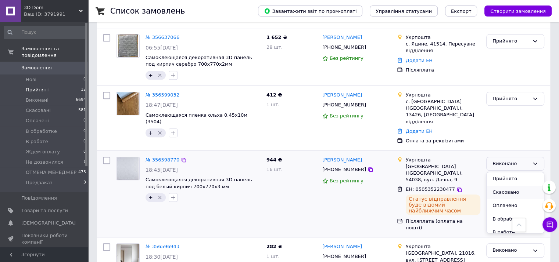
click at [505, 186] on li "Скасовано" at bounding box center [514, 193] width 57 height 14
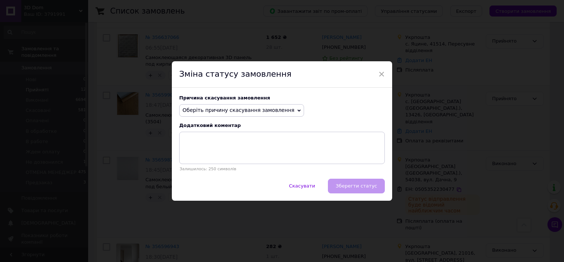
click at [378, 76] on span "×" at bounding box center [381, 74] width 7 height 12
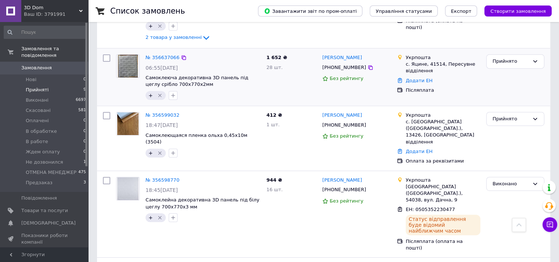
scroll to position [357, 0]
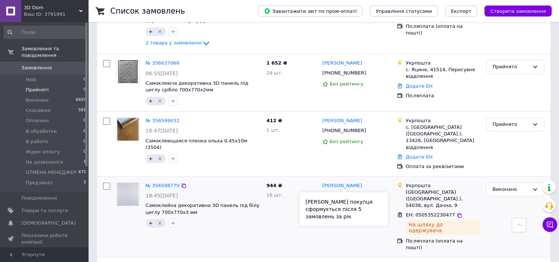
scroll to position [351, 0]
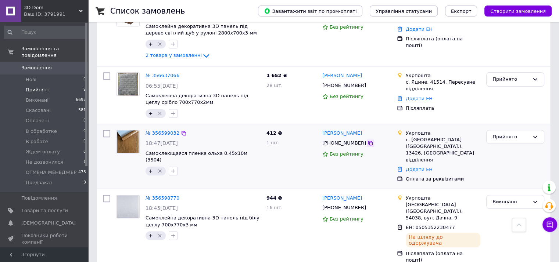
click at [368, 141] on icon at bounding box center [370, 143] width 4 height 4
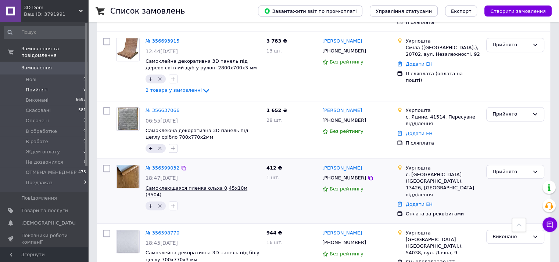
scroll to position [314, 0]
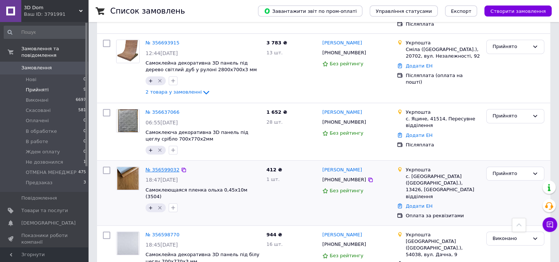
click at [160, 167] on link "№ 356599032" at bounding box center [162, 170] width 34 height 6
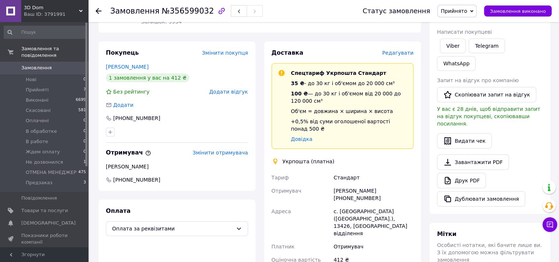
scroll to position [179, 0]
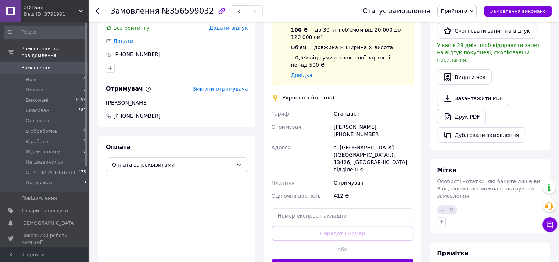
click at [389, 121] on div "[PERSON_NAME] [PHONE_NUMBER]" at bounding box center [373, 130] width 83 height 21
copy div "380664476259"
click at [324, 209] on input "text" at bounding box center [342, 216] width 142 height 15
paste input "0505352265289"
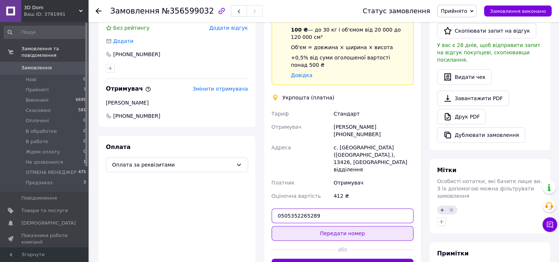
type input "0505352265289"
click at [324, 226] on button "Передати номер" at bounding box center [342, 233] width 142 height 15
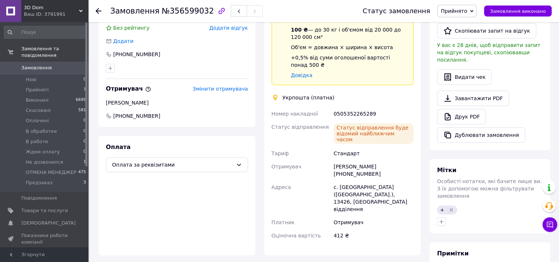
click at [100, 9] on icon at bounding box center [98, 11] width 6 height 6
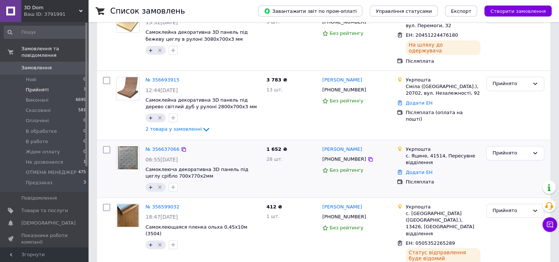
scroll to position [280, 0]
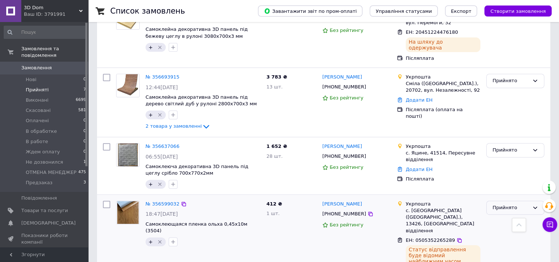
click at [491, 202] on div "Прийнято" at bounding box center [515, 208] width 58 height 14
click at [495, 216] on li "Виконано" at bounding box center [514, 223] width 57 height 14
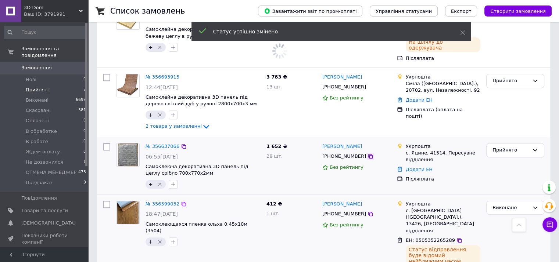
click at [367, 154] on icon at bounding box center [370, 157] width 6 height 6
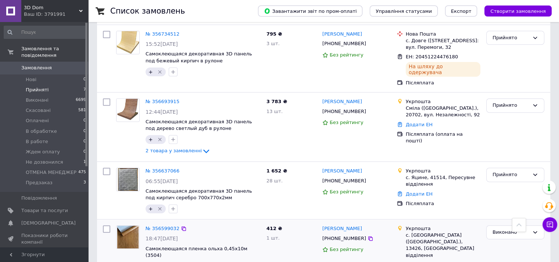
scroll to position [243, 0]
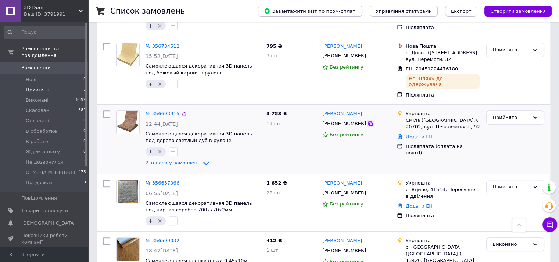
click at [367, 121] on icon at bounding box center [370, 124] width 6 height 6
click at [421, 134] on link "Додати ЕН" at bounding box center [418, 137] width 27 height 6
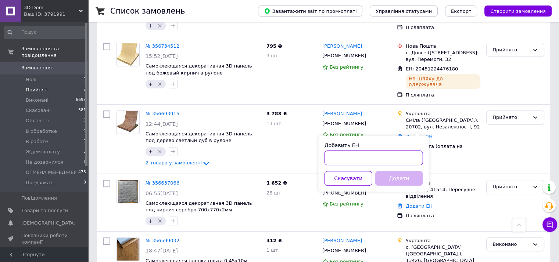
click at [369, 155] on input "Добавить ЕН" at bounding box center [373, 158] width 98 height 15
paste input "0505352255500"
type input "0505352255500"
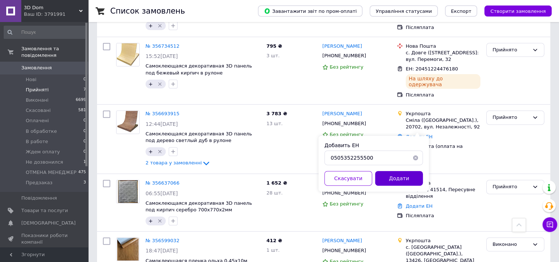
click at [403, 178] on button "Додати" at bounding box center [399, 178] width 48 height 15
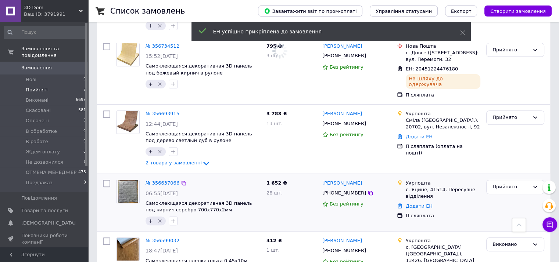
scroll to position [212, 0]
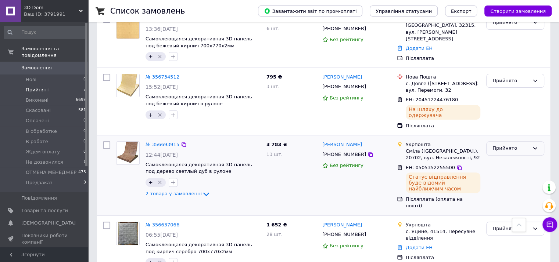
click at [506, 145] on div "Прийнято" at bounding box center [510, 149] width 37 height 8
click at [503, 157] on li "Виконано" at bounding box center [514, 164] width 57 height 14
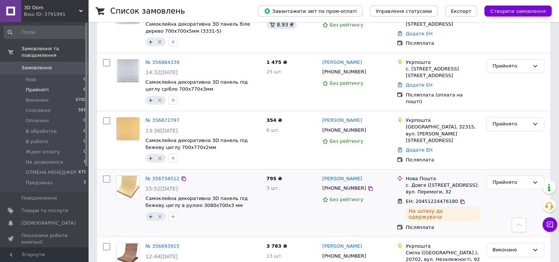
scroll to position [102, 0]
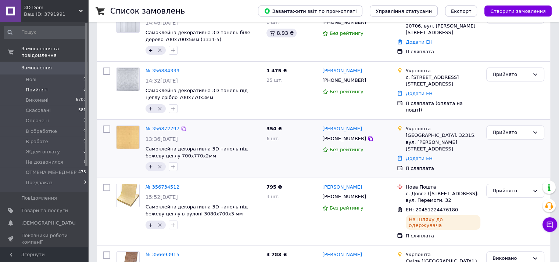
drag, startPoint x: 361, startPoint y: 137, endPoint x: 361, endPoint y: 142, distance: 4.8
click at [367, 137] on icon at bounding box center [370, 139] width 6 height 6
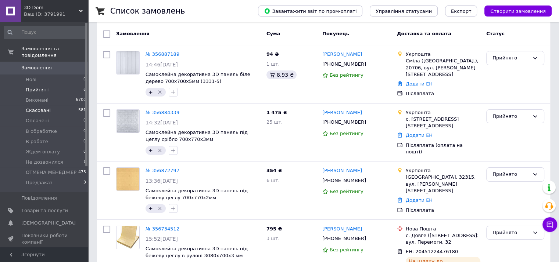
scroll to position [29, 0]
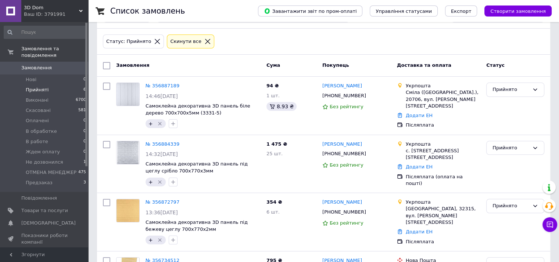
click at [154, 38] on icon at bounding box center [157, 41] width 7 height 7
